Goal: Transaction & Acquisition: Purchase product/service

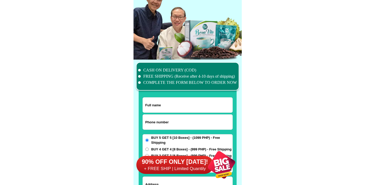
scroll to position [4005, 0]
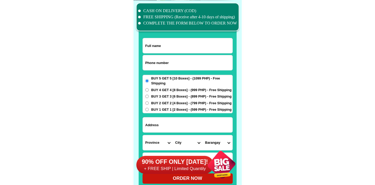
click at [177, 58] on input "Input phone_number" at bounding box center [188, 62] width 90 height 15
paste input "9758880580"
click at [145, 63] on input "9758880580" at bounding box center [188, 62] width 90 height 15
type input "09758880580"
click at [177, 43] on input "Input full_name" at bounding box center [188, 45] width 90 height 15
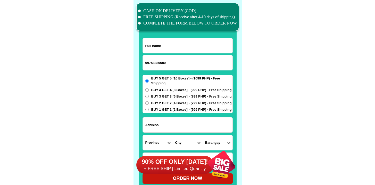
paste input "[PERSON_NAME]"
type input "[PERSON_NAME]"
click at [162, 117] on input "Input address" at bounding box center [188, 124] width 90 height 15
paste input "New [PERSON_NAME] camp [PERSON_NAME] [PERSON_NAME] bukid MN on"
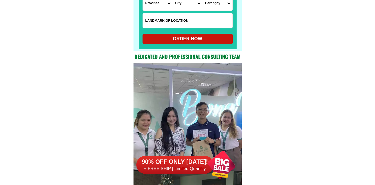
scroll to position [4056, 0]
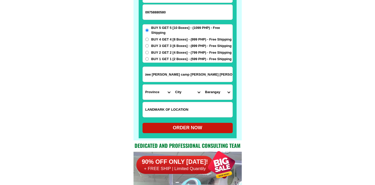
type input "New [PERSON_NAME] camp [PERSON_NAME] [PERSON_NAME] bukid MN on"
click at [160, 93] on select "Province [GEOGRAPHIC_DATA] [GEOGRAPHIC_DATA] [GEOGRAPHIC_DATA] [GEOGRAPHIC_DATA…" at bounding box center [158, 92] width 30 height 15
click at [143, 85] on select "Province [GEOGRAPHIC_DATA] [GEOGRAPHIC_DATA] [GEOGRAPHIC_DATA] [GEOGRAPHIC_DATA…" at bounding box center [158, 92] width 30 height 15
click at [164, 90] on select "Province [GEOGRAPHIC_DATA] [GEOGRAPHIC_DATA] [GEOGRAPHIC_DATA] [GEOGRAPHIC_DATA…" at bounding box center [158, 92] width 30 height 15
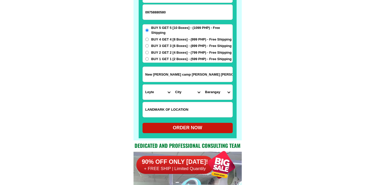
click at [143, 85] on select "Province [GEOGRAPHIC_DATA] [GEOGRAPHIC_DATA] [GEOGRAPHIC_DATA] [GEOGRAPHIC_DATA…" at bounding box center [158, 92] width 30 height 15
click at [170, 97] on select "Province [GEOGRAPHIC_DATA] [GEOGRAPHIC_DATA] [GEOGRAPHIC_DATA] [GEOGRAPHIC_DATA…" at bounding box center [158, 92] width 30 height 15
click at [143, 85] on select "Province [GEOGRAPHIC_DATA] [GEOGRAPHIC_DATA] [GEOGRAPHIC_DATA] [GEOGRAPHIC_DATA…" at bounding box center [158, 92] width 30 height 15
click at [168, 92] on select "Province [GEOGRAPHIC_DATA] [GEOGRAPHIC_DATA] [GEOGRAPHIC_DATA] [GEOGRAPHIC_DATA…" at bounding box center [158, 92] width 30 height 15
click at [185, 92] on select "City [GEOGRAPHIC_DATA] [GEOGRAPHIC_DATA] [GEOGRAPHIC_DATA] [GEOGRAPHIC_DATA] [G…" at bounding box center [188, 92] width 30 height 15
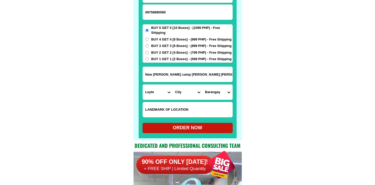
click at [157, 90] on select "Province [GEOGRAPHIC_DATA] [GEOGRAPHIC_DATA] [GEOGRAPHIC_DATA] [GEOGRAPHIC_DATA…" at bounding box center [158, 92] width 30 height 15
select select "63_623"
click at [143, 85] on select "Province [GEOGRAPHIC_DATA] [GEOGRAPHIC_DATA] [GEOGRAPHIC_DATA] [GEOGRAPHIC_DATA…" at bounding box center [158, 92] width 30 height 15
click at [184, 91] on select "City [GEOGRAPHIC_DATA]-[GEOGRAPHIC_DATA]-[GEOGRAPHIC_DATA]-[GEOGRAPHIC_DATA][PE…" at bounding box center [188, 92] width 30 height 15
click at [210, 74] on input "New [PERSON_NAME] camp [PERSON_NAME] [PERSON_NAME] bukid MN on" at bounding box center [188, 74] width 90 height 15
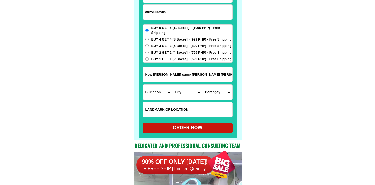
scroll to position [0, 2]
drag, startPoint x: 203, startPoint y: 75, endPoint x: 290, endPoint y: 75, distance: 87.3
click at [182, 79] on input "New [PERSON_NAME] camp [PERSON_NAME] [PERSON_NAME] bukid MN on" at bounding box center [188, 74] width 90 height 15
click at [187, 74] on input "New [PERSON_NAME] camp [PERSON_NAME] [PERSON_NAME] bukid MN on" at bounding box center [188, 74] width 90 height 15
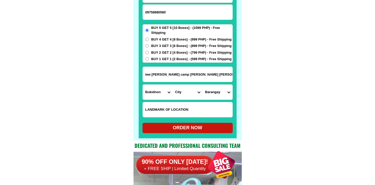
click at [182, 75] on input "New [PERSON_NAME] camp [PERSON_NAME] [PERSON_NAME] bukid MN on" at bounding box center [188, 74] width 90 height 15
click at [183, 93] on select "City [GEOGRAPHIC_DATA]-[GEOGRAPHIC_DATA]-[GEOGRAPHIC_DATA]-[GEOGRAPHIC_DATA][PE…" at bounding box center [188, 92] width 30 height 15
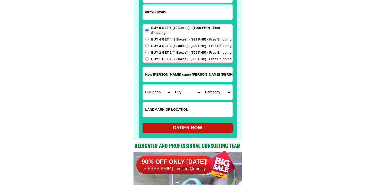
click at [184, 91] on select "City [GEOGRAPHIC_DATA]-[GEOGRAPHIC_DATA]-[GEOGRAPHIC_DATA]-[GEOGRAPHIC_DATA][PE…" at bounding box center [188, 92] width 30 height 15
click at [164, 63] on form "[PERSON_NAME] 09758880580 ORDER NOW [GEOGRAPHIC_DATA][PERSON_NAME] camp [PERSON…" at bounding box center [187, 60] width 90 height 146
click at [161, 72] on input "New [PERSON_NAME] camp [PERSON_NAME] [PERSON_NAME] bukid MN on" at bounding box center [188, 74] width 90 height 15
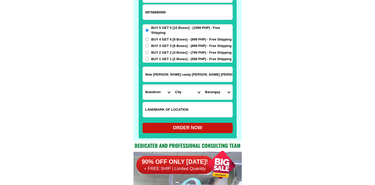
click at [178, 91] on select "City [GEOGRAPHIC_DATA]-[GEOGRAPHIC_DATA]-[GEOGRAPHIC_DATA]-[GEOGRAPHIC_DATA][PE…" at bounding box center [188, 92] width 30 height 15
select select "63_6237106"
click at [173, 85] on select "City [GEOGRAPHIC_DATA]-[GEOGRAPHIC_DATA]-[GEOGRAPHIC_DATA]-[GEOGRAPHIC_DATA][PE…" at bounding box center [188, 92] width 30 height 15
click at [220, 93] on select "Barangay [GEOGRAPHIC_DATA] Alae Dahilayan Dalirig Damilag Diclum Guilang-guilan…" at bounding box center [218, 92] width 30 height 15
click at [210, 92] on select "Barangay [GEOGRAPHIC_DATA] Alae Dahilayan Dalirig Damilag Diclum Guilang-guilan…" at bounding box center [218, 92] width 30 height 15
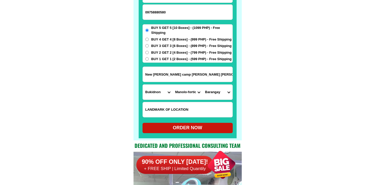
select select "63_62371067606"
click at [203, 85] on select "Barangay [GEOGRAPHIC_DATA] Alae Dahilayan Dalirig Damilag Diclum Guilang-guilan…" at bounding box center [218, 92] width 30 height 15
click at [192, 131] on div "ORDER NOW" at bounding box center [187, 128] width 90 height 10
radio input "true"
